Goal: Information Seeking & Learning: Learn about a topic

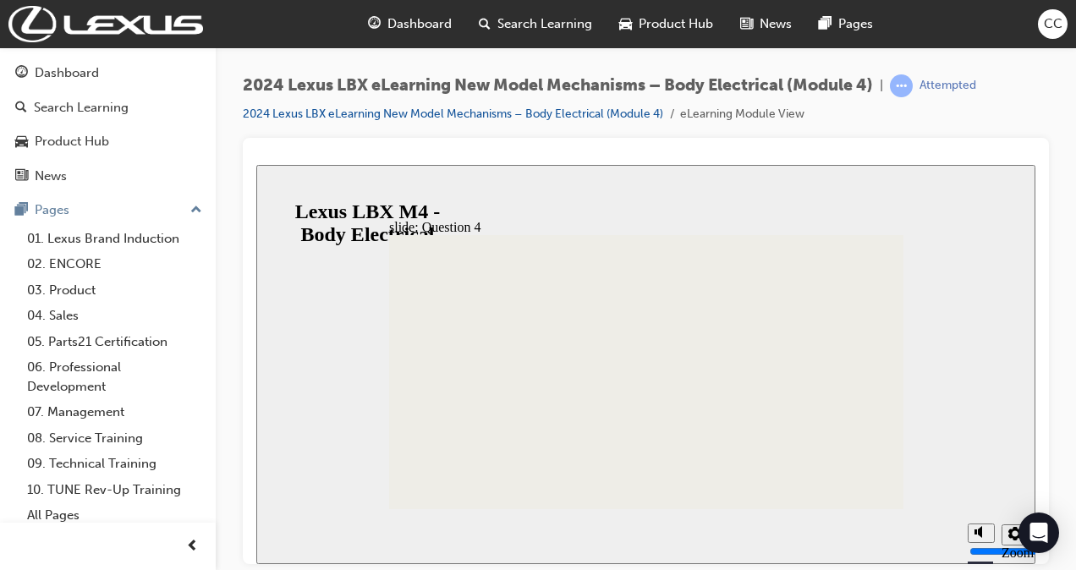
radio input "false"
radio input "true"
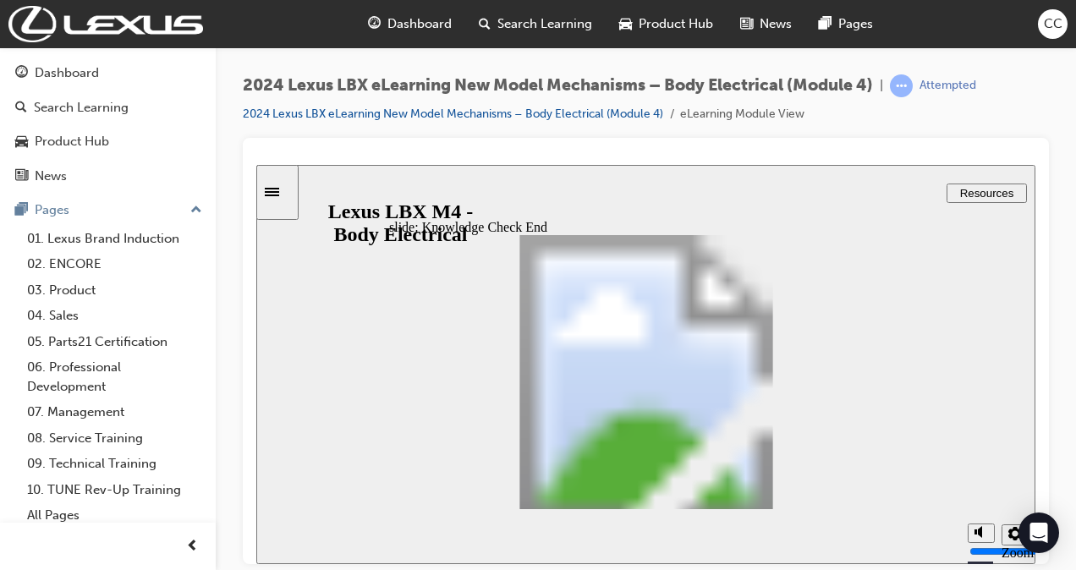
click at [290, 193] on icon "Sidebar Toggle" at bounding box center [277, 190] width 25 height 10
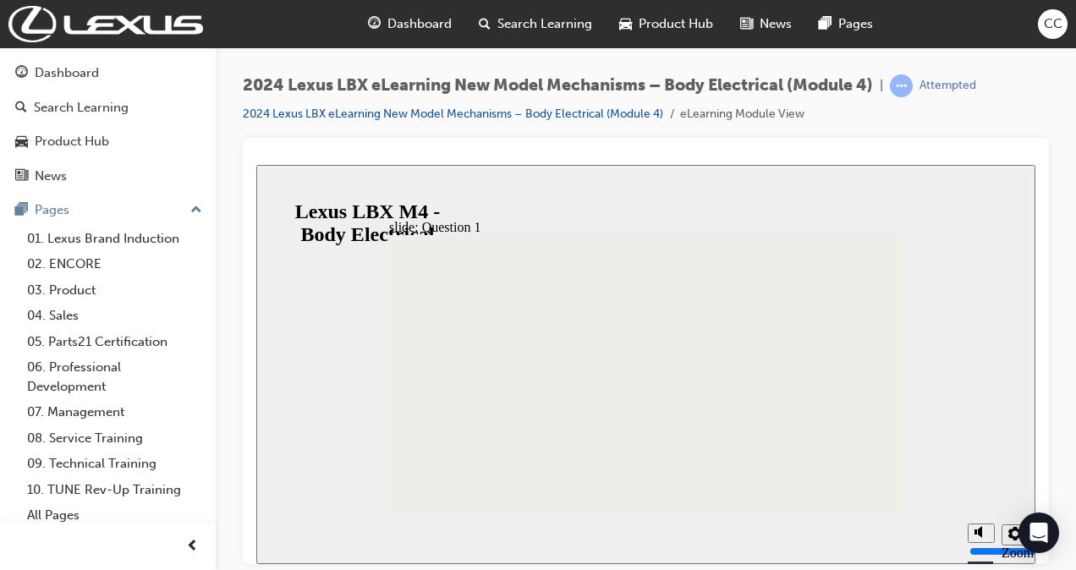
radio input "true"
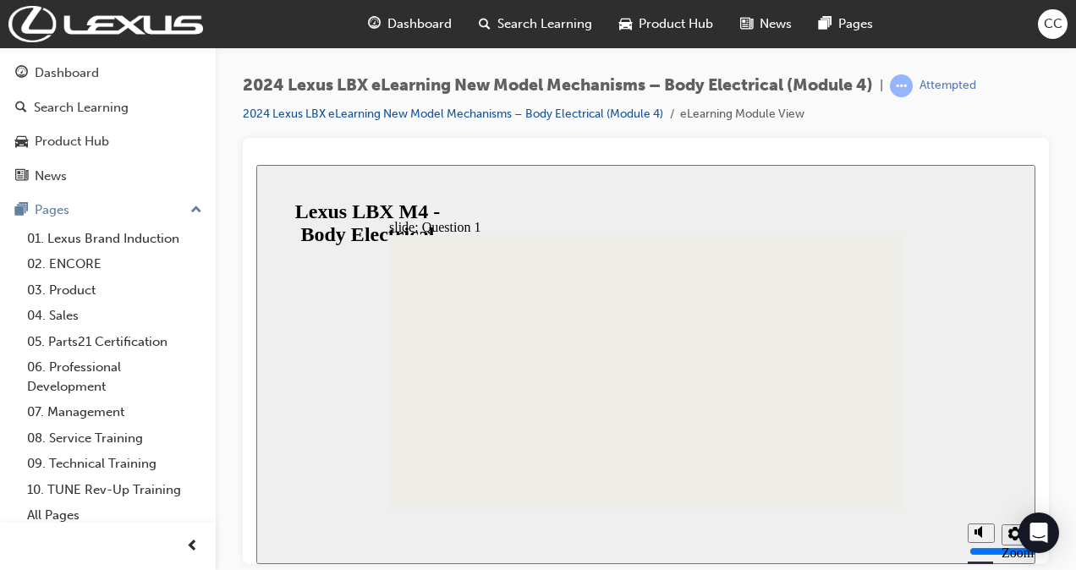
radio input "true"
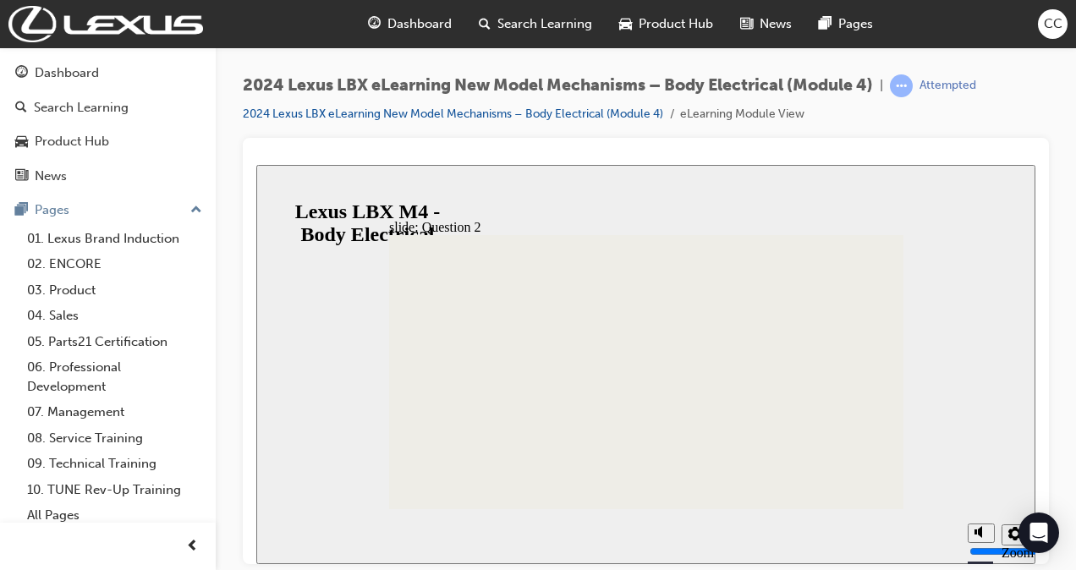
radio input "false"
radio input "true"
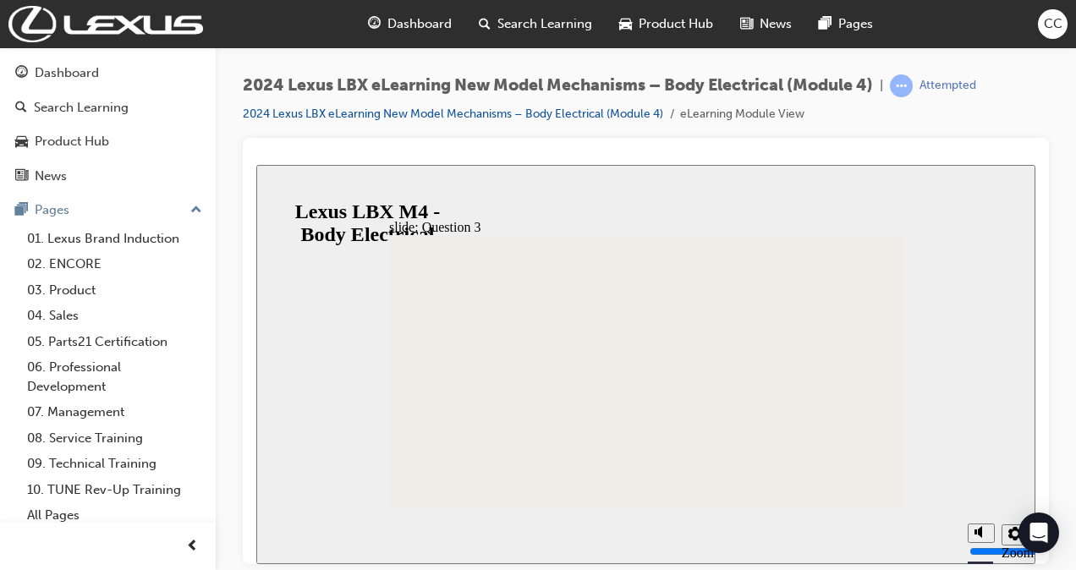
radio input "true"
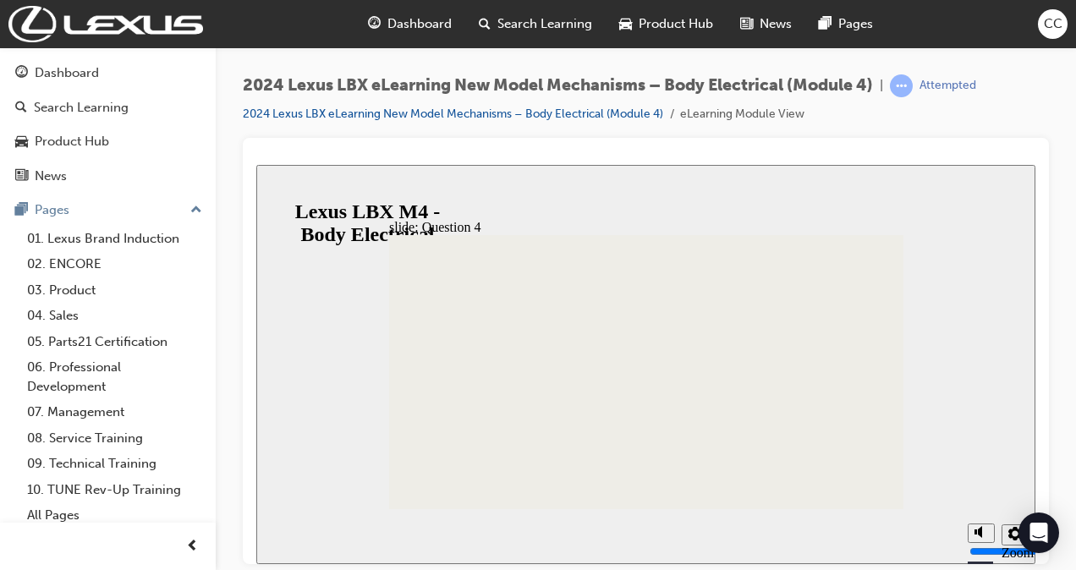
radio input "true"
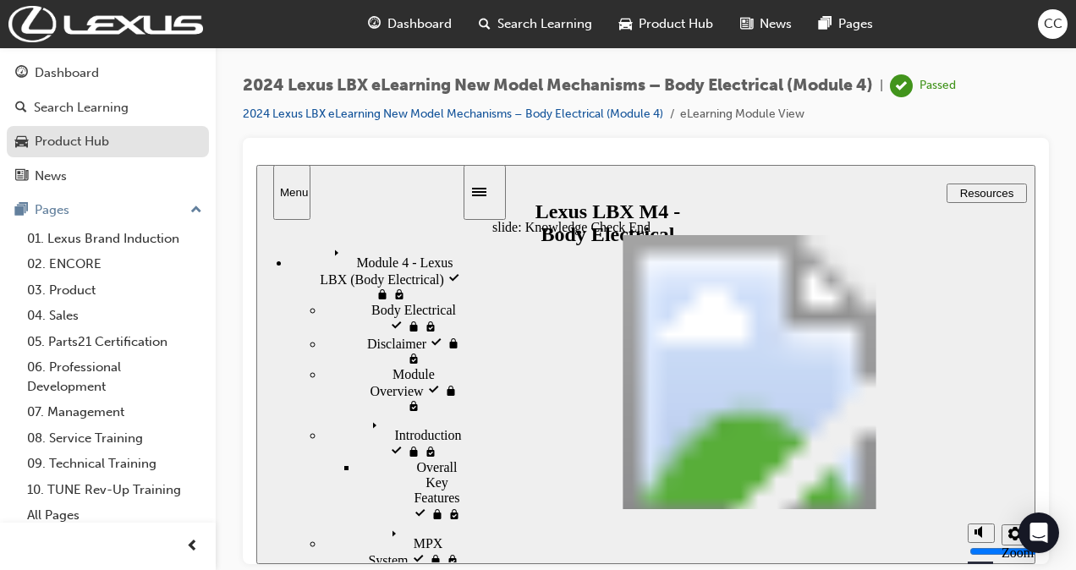
click at [91, 135] on div "Product Hub" at bounding box center [72, 141] width 74 height 19
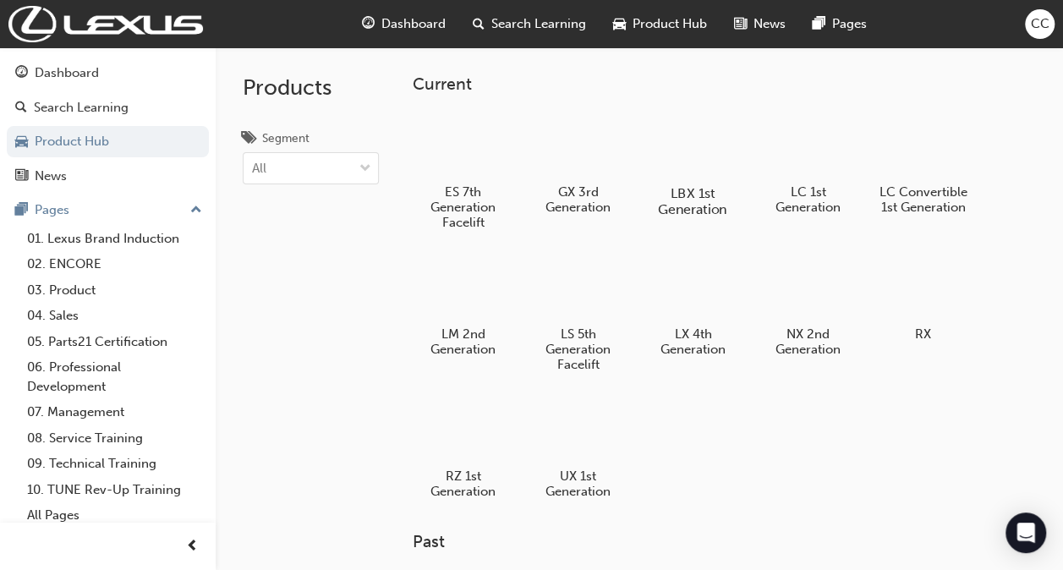
click at [677, 135] on div at bounding box center [693, 144] width 94 height 67
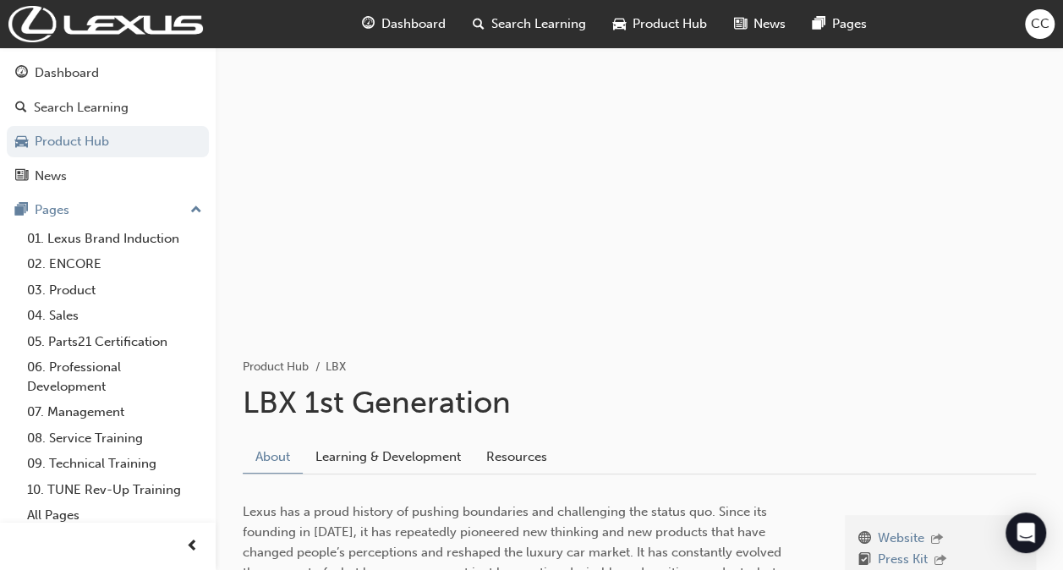
click at [677, 135] on div at bounding box center [640, 188] width 848 height 283
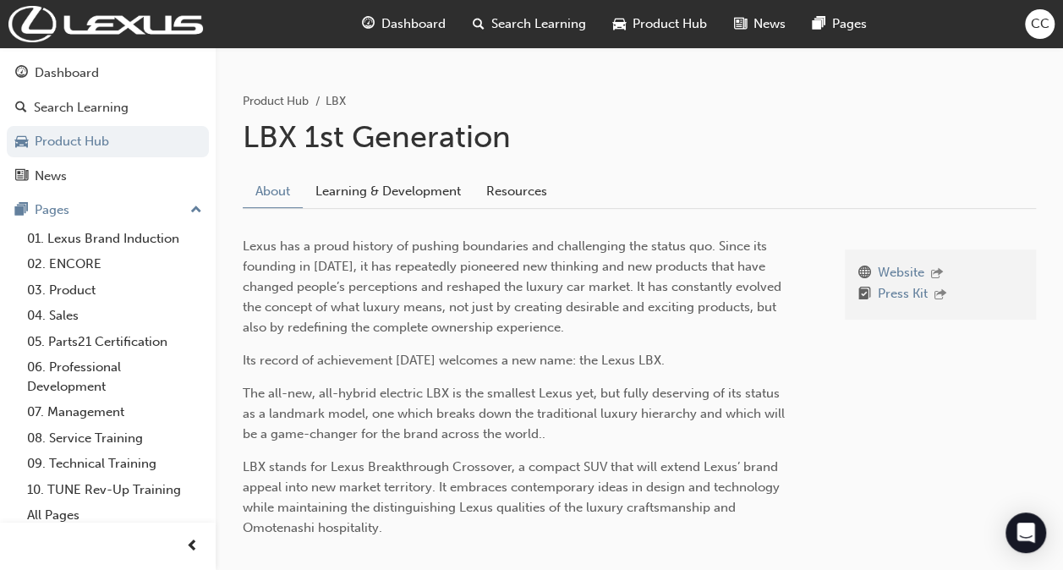
scroll to position [270, 0]
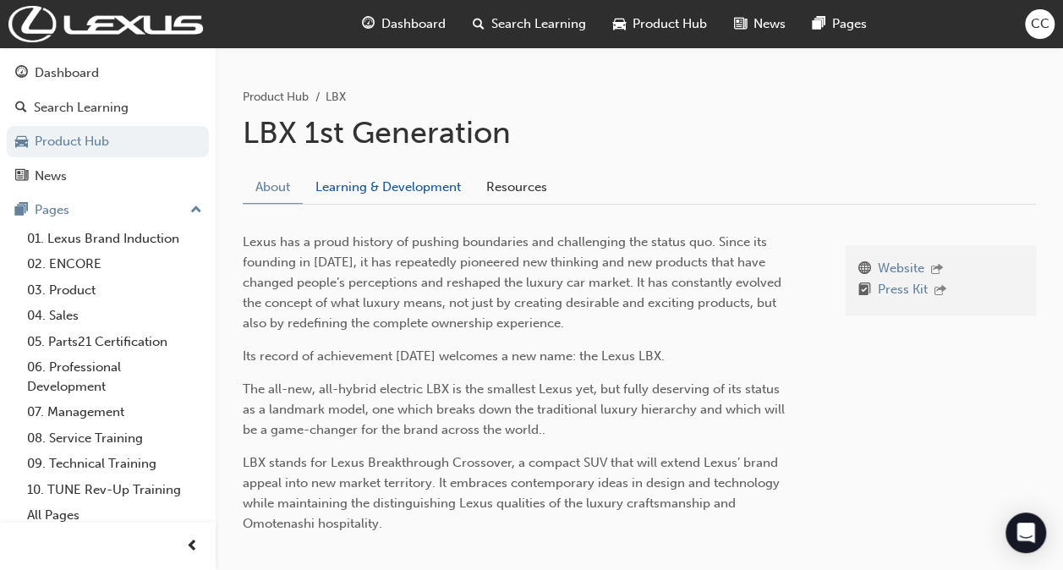
click at [391, 190] on link "Learning & Development" at bounding box center [388, 187] width 171 height 32
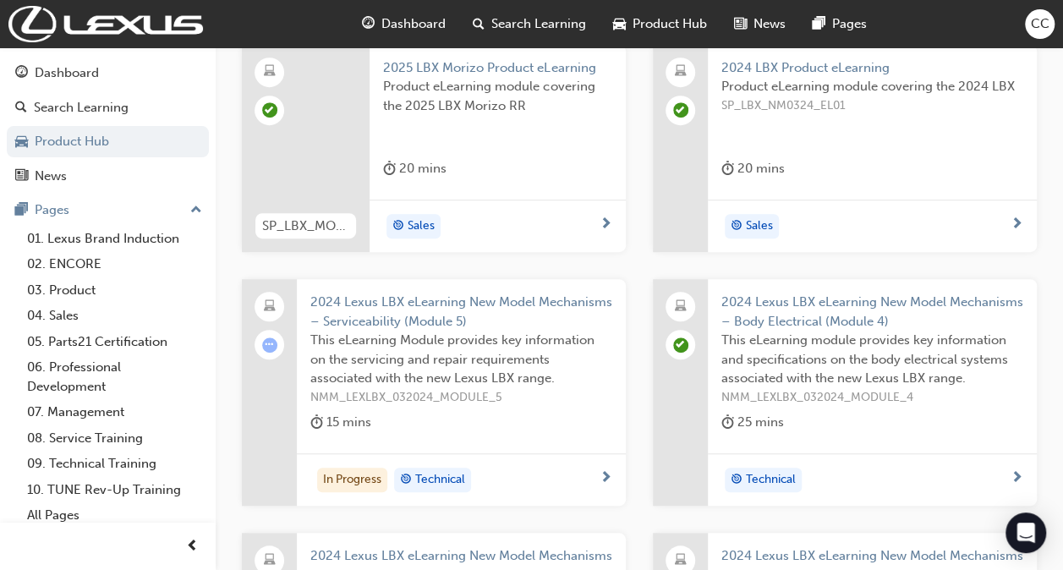
scroll to position [456, 0]
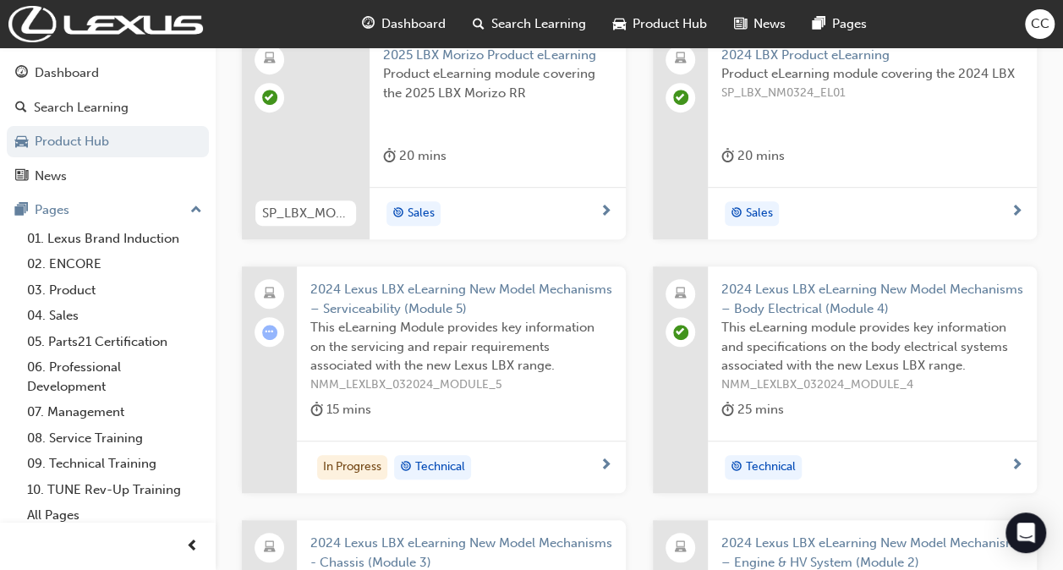
click at [496, 481] on div "In Progress Technical" at bounding box center [461, 467] width 329 height 53
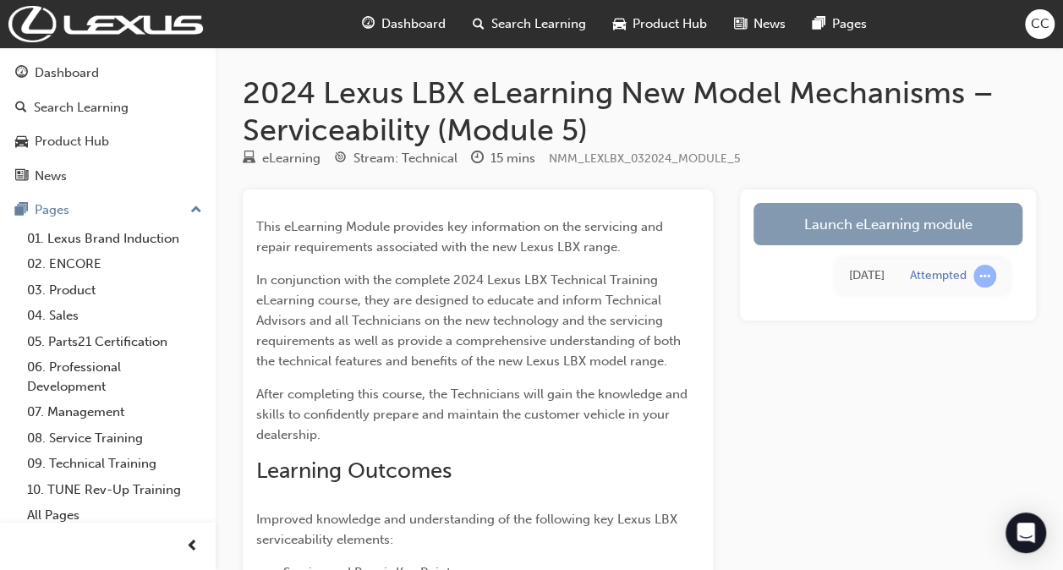
click at [854, 219] on link "Launch eLearning module" at bounding box center [888, 224] width 269 height 42
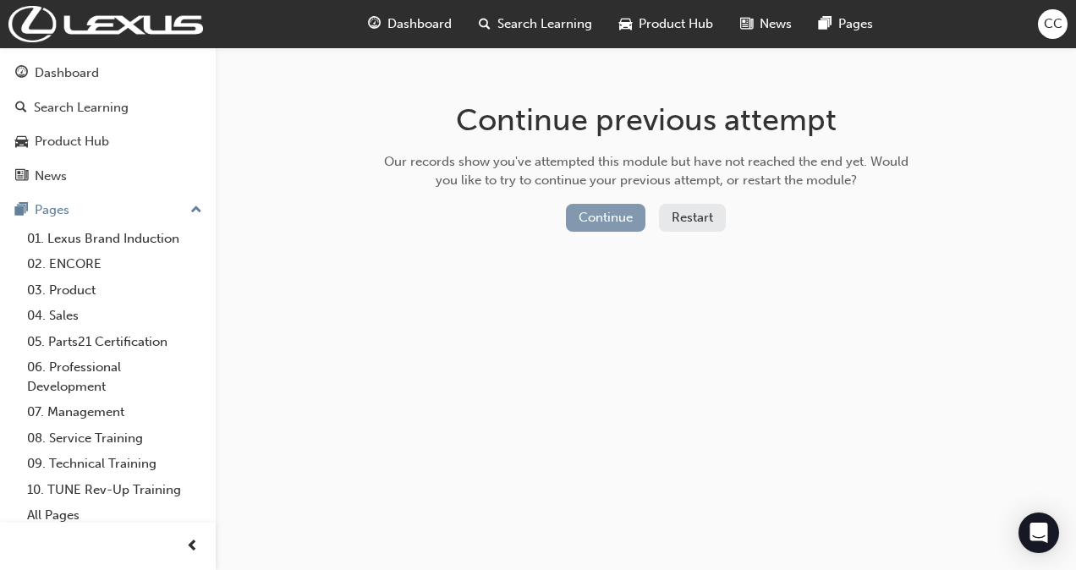
click at [594, 215] on button "Continue" at bounding box center [606, 218] width 80 height 28
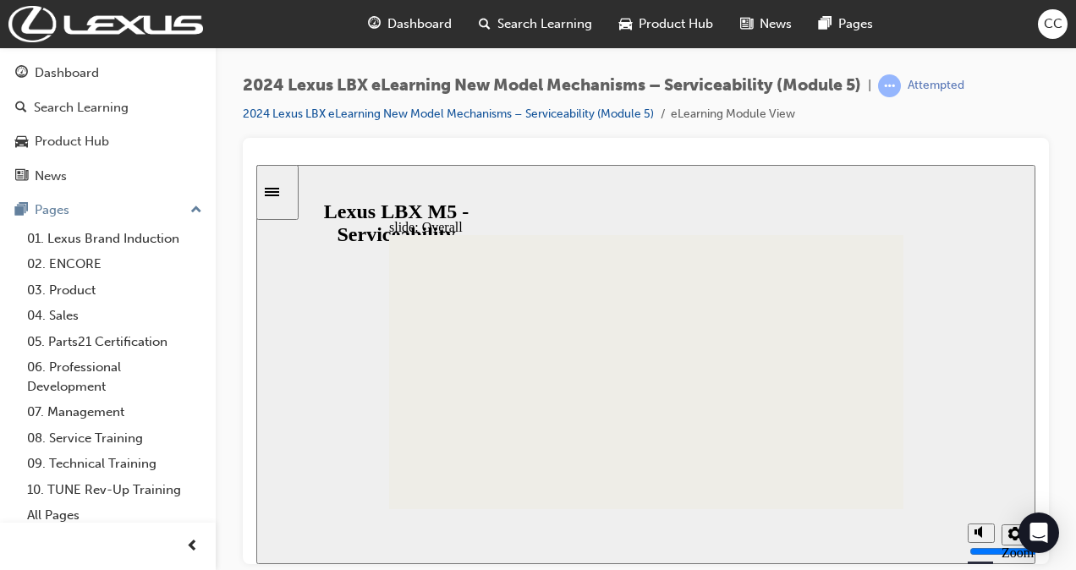
scroll to position [4, 0]
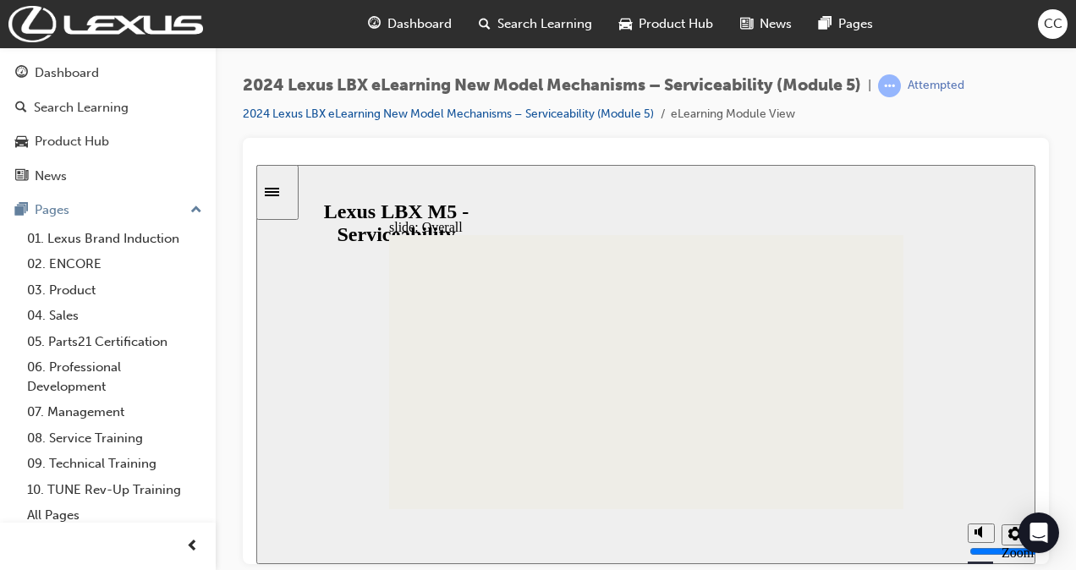
scroll to position [200, 0]
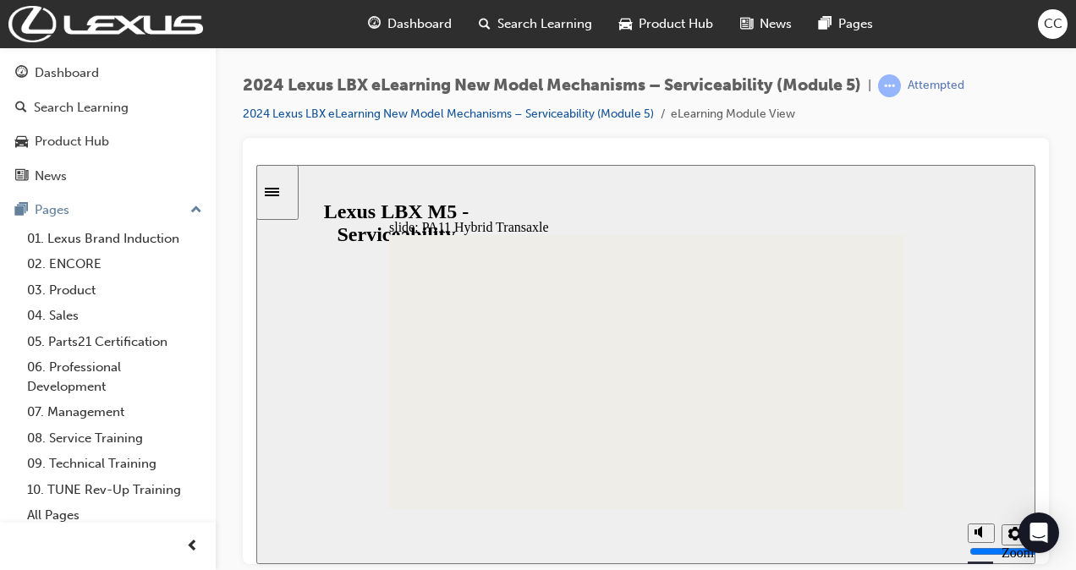
click at [971, 376] on div "slide: PA11 Hybrid Transaxle INTRO PA11 Hybrid Transaxle RESCUE RESPONSE Straig…" at bounding box center [645, 363] width 779 height 399
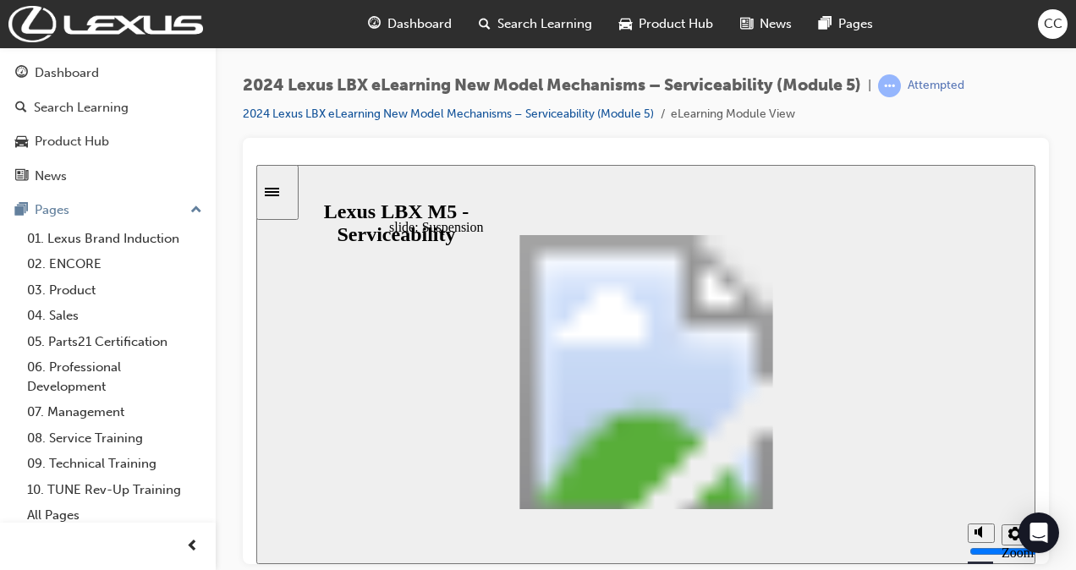
click at [888, 510] on section "Playback Speed 2 1.75 1.5 1.25 Normal" at bounding box center [645, 535] width 779 height 55
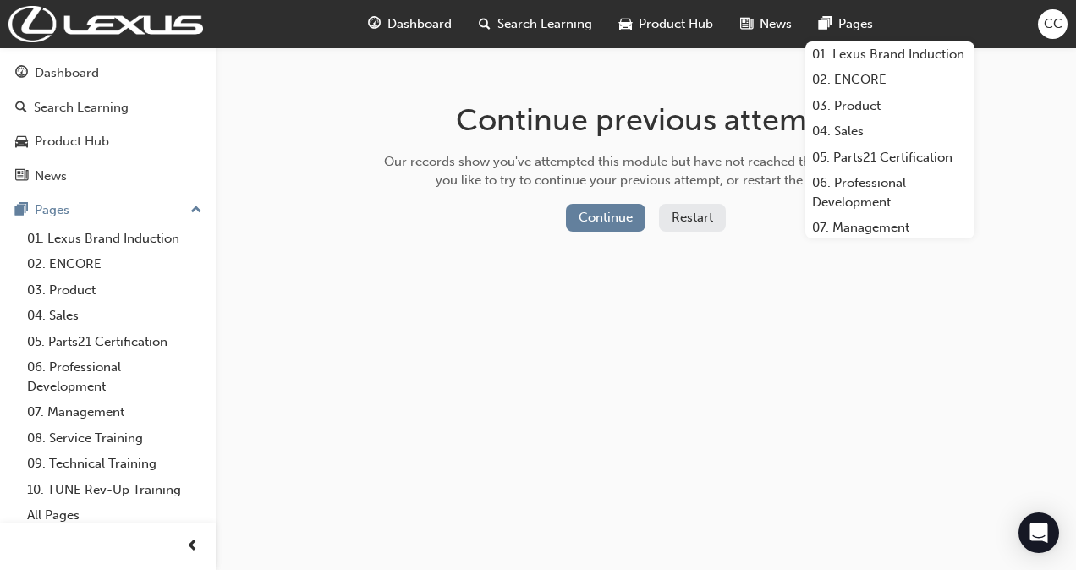
click at [744, 332] on div "Continue previous attempt Our records show you've attempted this module but hav…" at bounding box center [538, 285] width 1076 height 570
click at [618, 215] on button "Continue" at bounding box center [606, 218] width 80 height 28
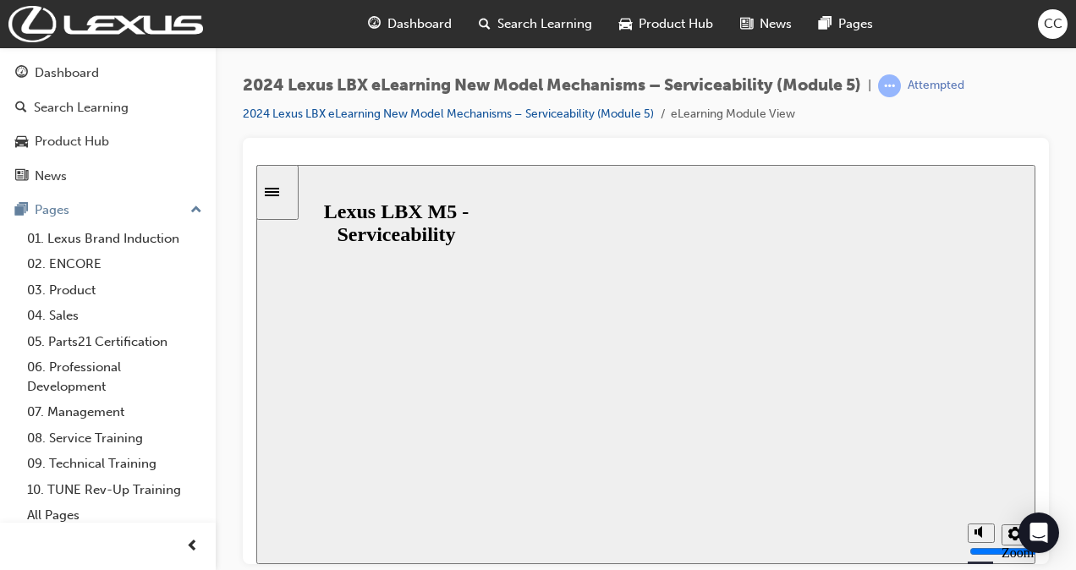
click at [1064, 77] on div "2024 Lexus LBX eLearning New Model Mechanisms – Serviceability (Module 5) | Att…" at bounding box center [646, 287] width 860 height 481
click at [1059, 80] on div "2024 Lexus LBX eLearning New Model Mechanisms – Serviceability (Module 5) | Att…" at bounding box center [646, 287] width 860 height 481
